Goal: Check status: Check status

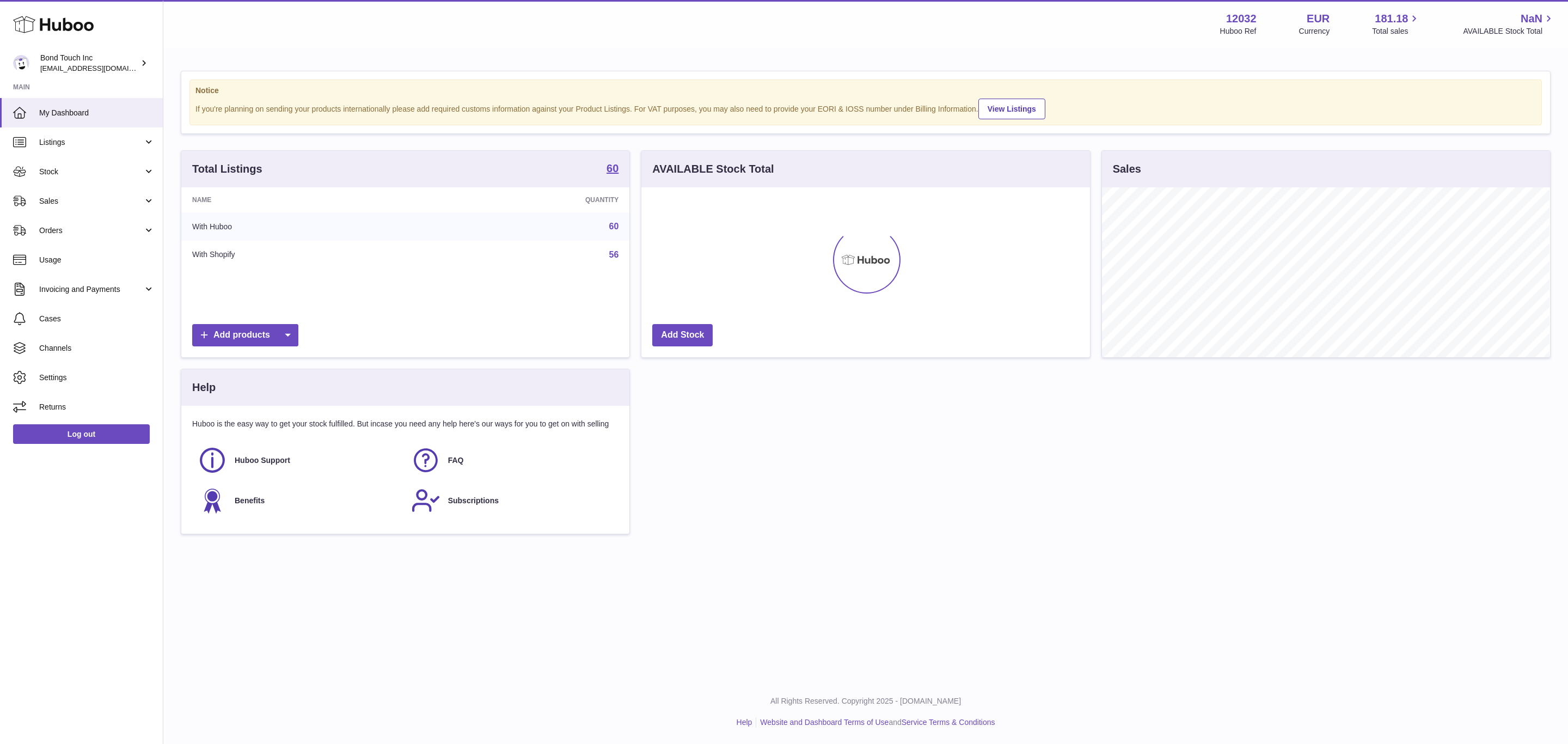
scroll to position [170, 447]
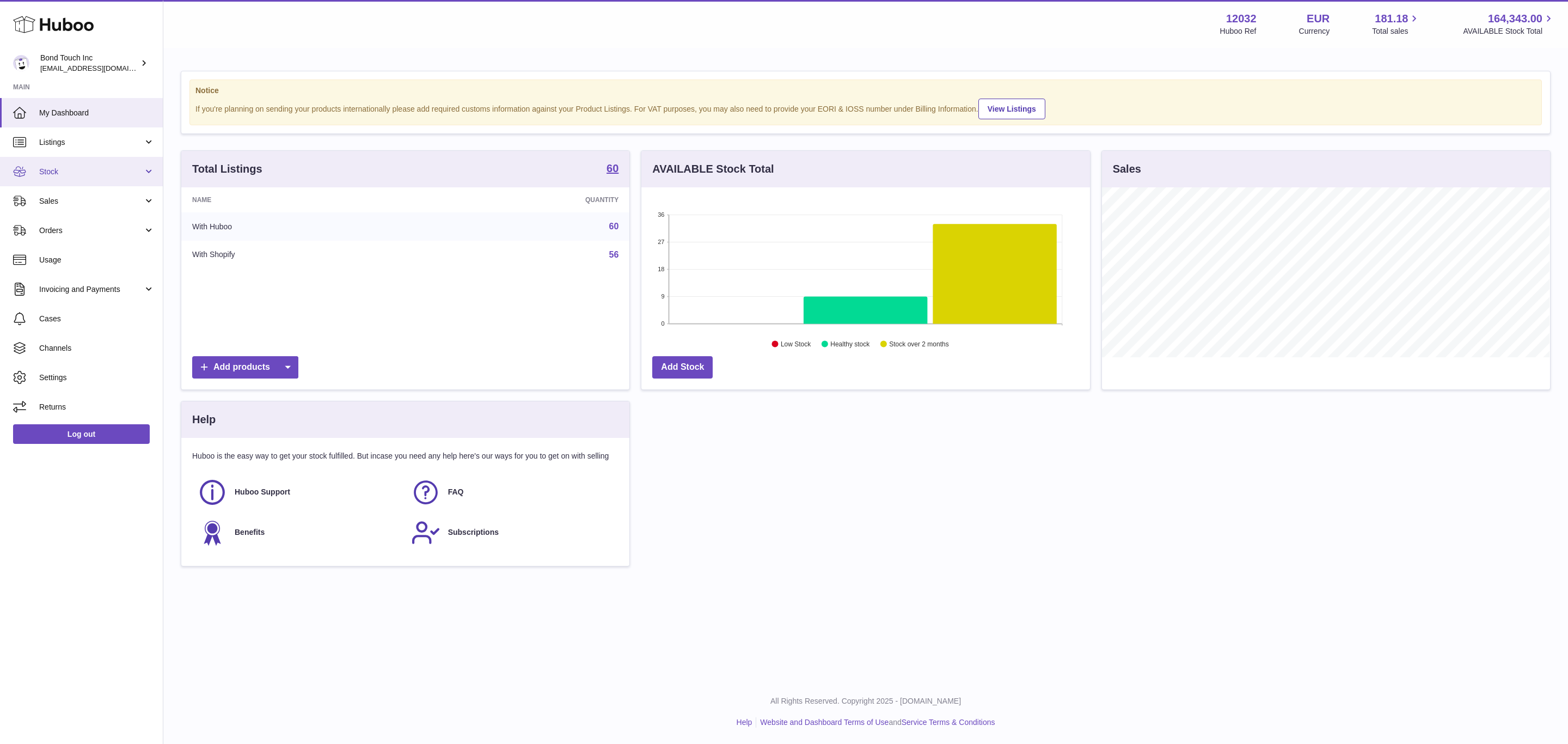
click at [107, 165] on link "Stock" at bounding box center [81, 171] width 163 height 29
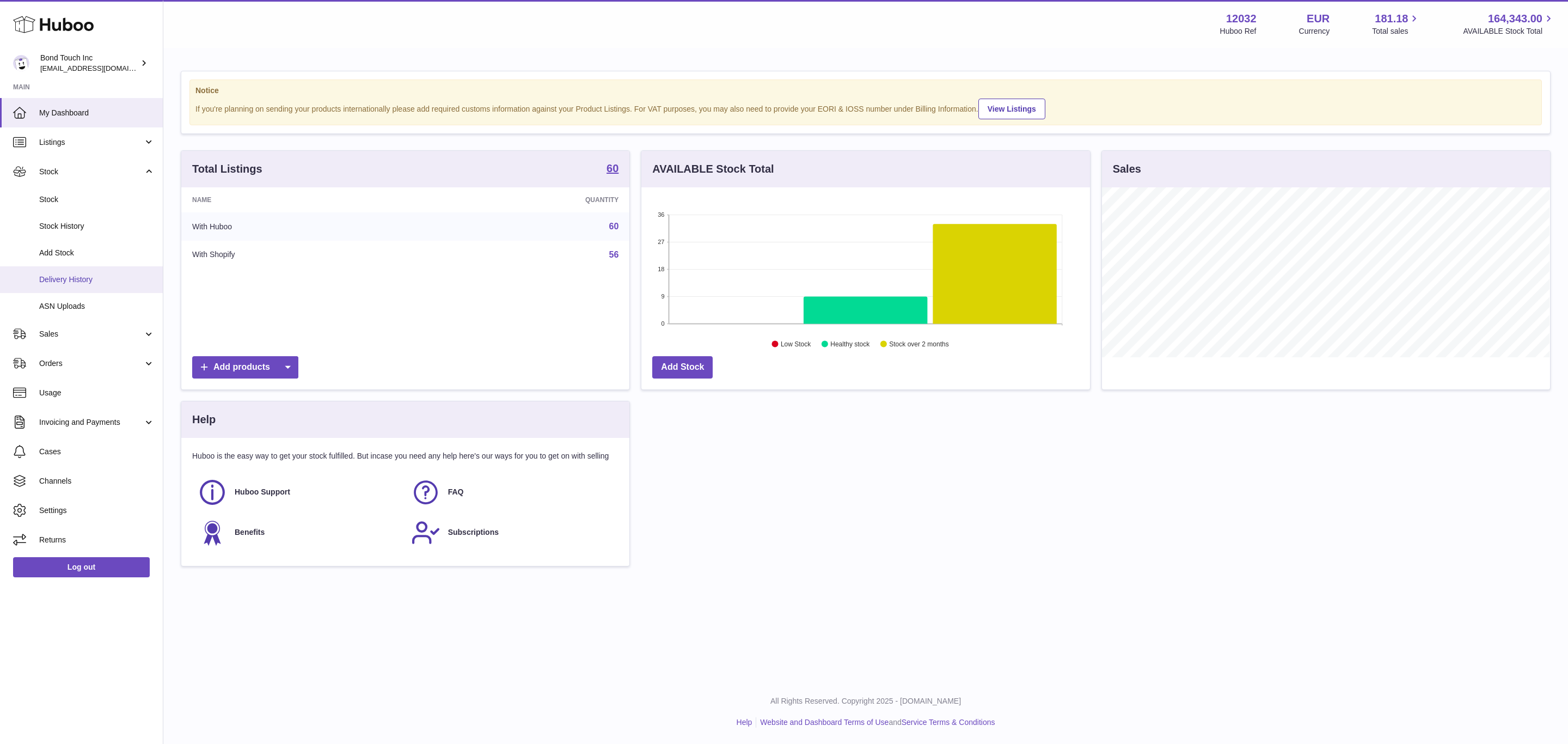
click at [105, 282] on span "Delivery History" at bounding box center [97, 279] width 116 height 10
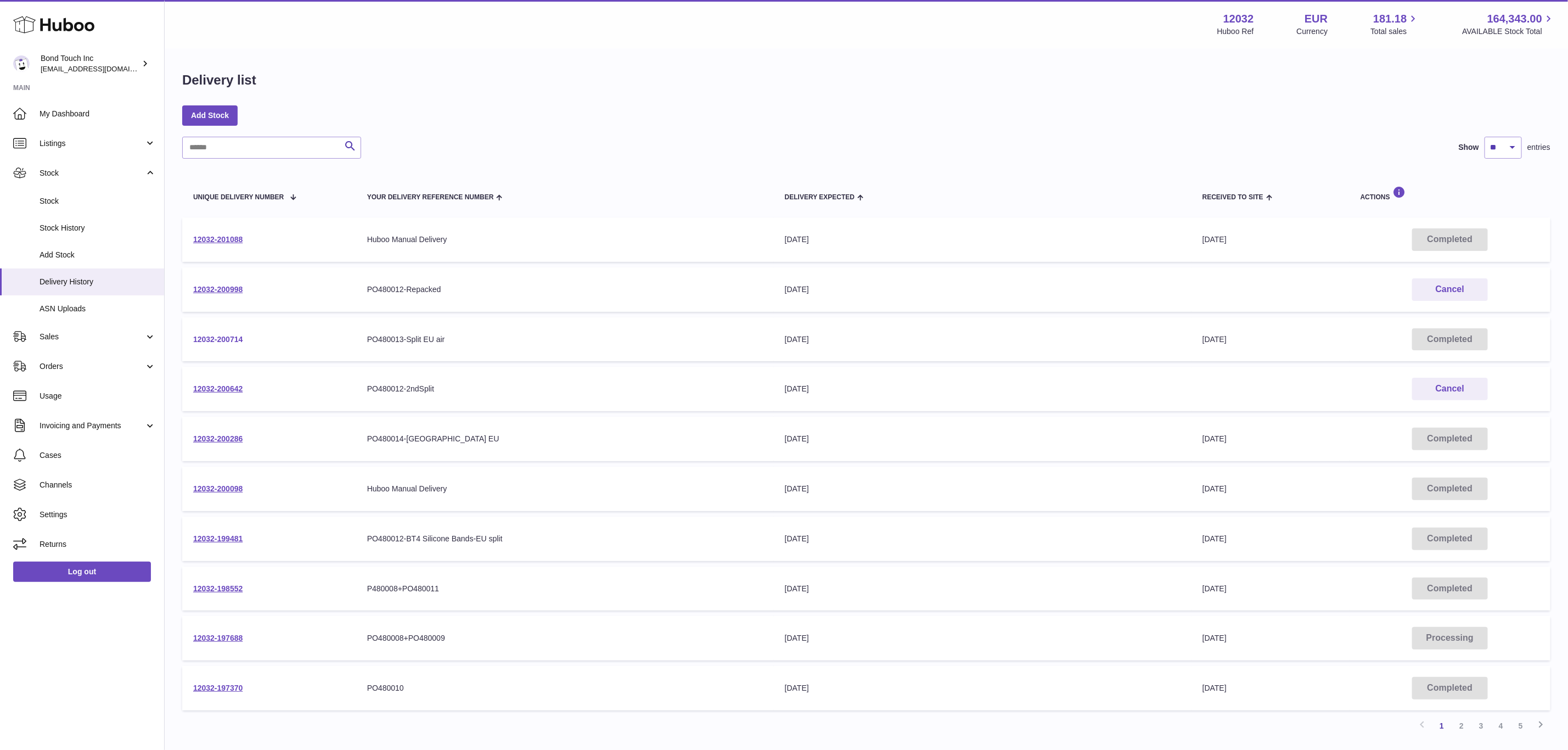
click at [224, 334] on link "12032-200714" at bounding box center [218, 339] width 49 height 9
click at [222, 386] on link "12032-200642" at bounding box center [218, 389] width 49 height 9
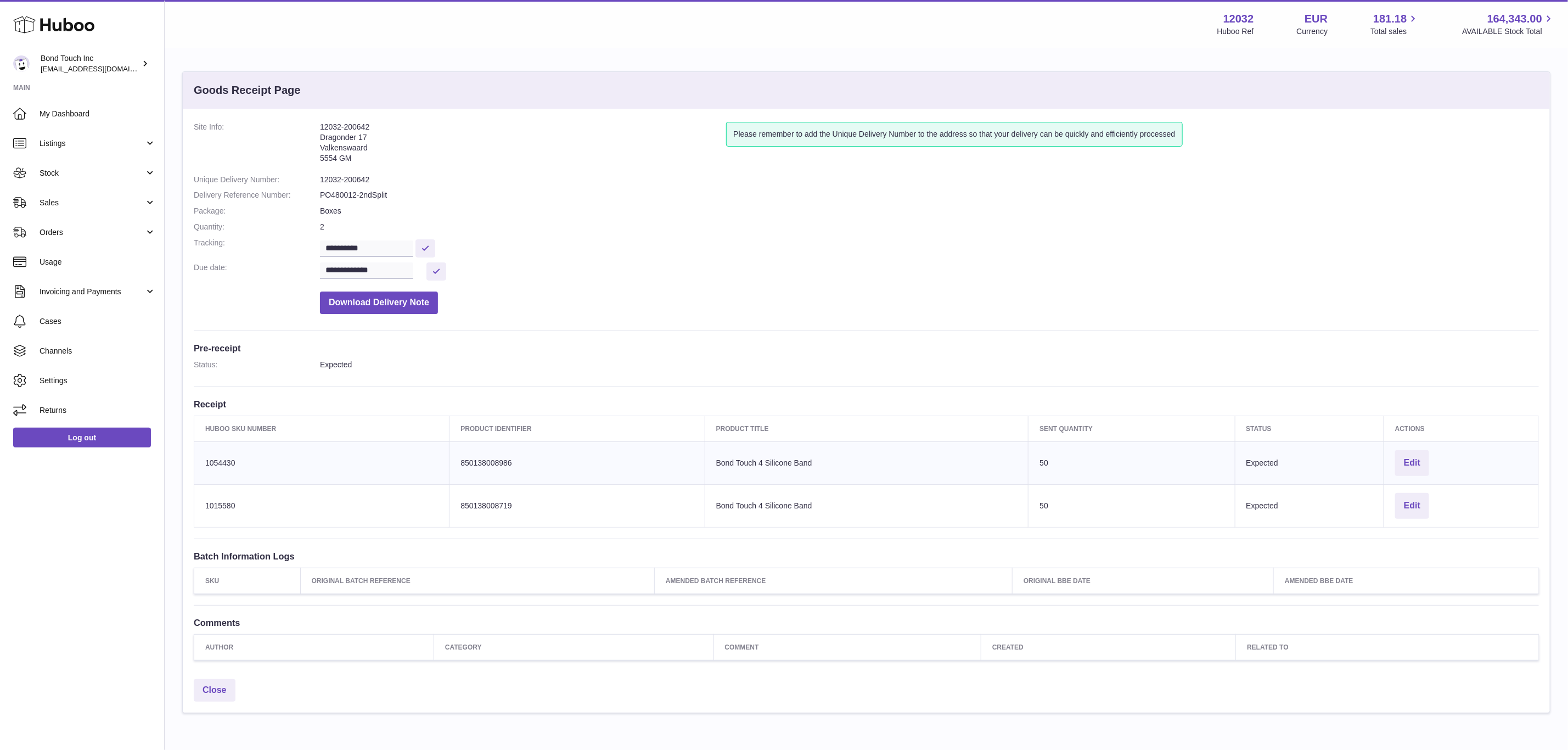
drag, startPoint x: 347, startPoint y: 153, endPoint x: 313, endPoint y: 125, distance: 44.0
click at [313, 125] on dl "**********" at bounding box center [867, 220] width 1345 height 198
click at [416, 153] on address "12032-200642 Dragonder 17 Valkenswaard 5554 GM" at bounding box center [523, 145] width 406 height 47
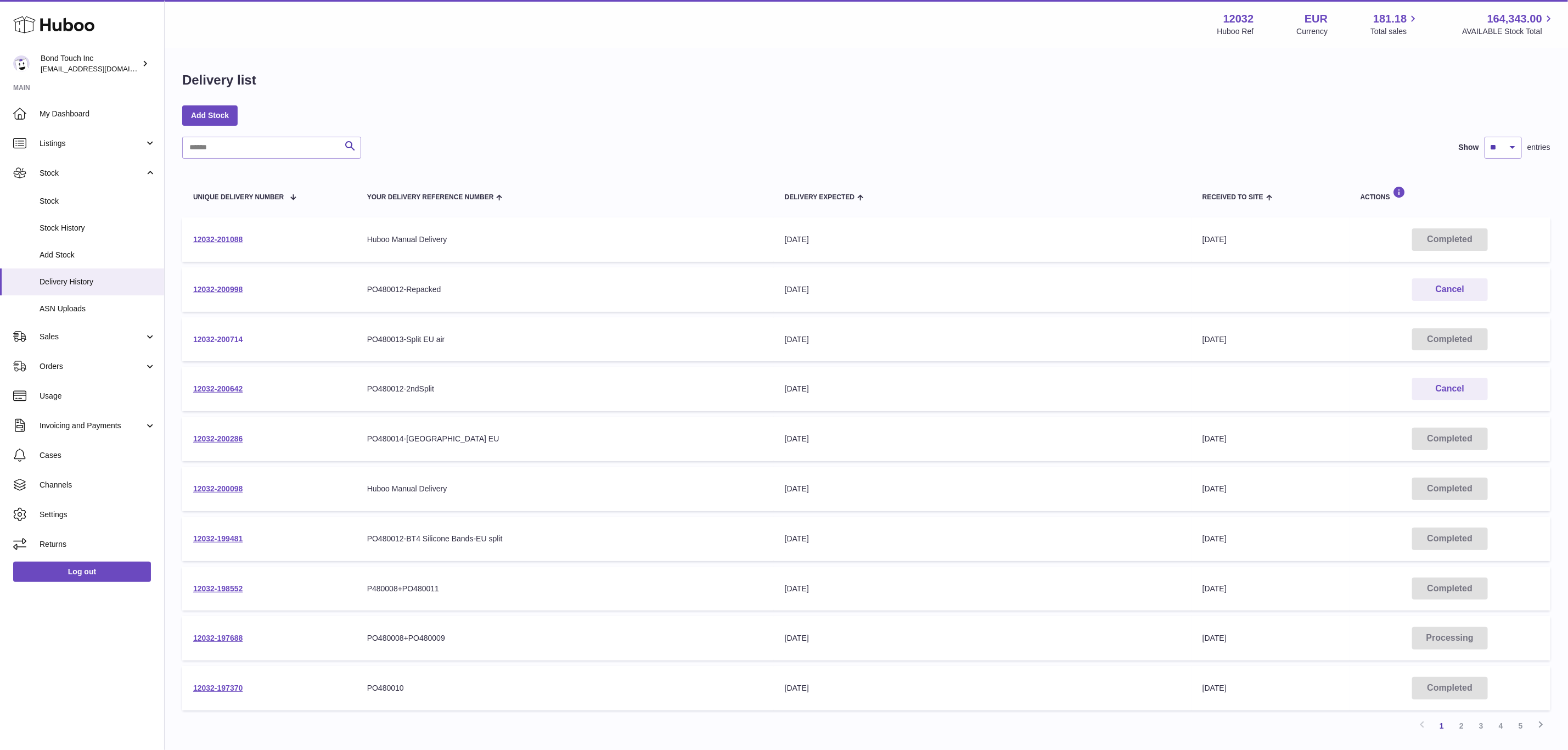
click at [218, 338] on link "12032-200714" at bounding box center [218, 339] width 49 height 9
